Goal: Task Accomplishment & Management: Manage account settings

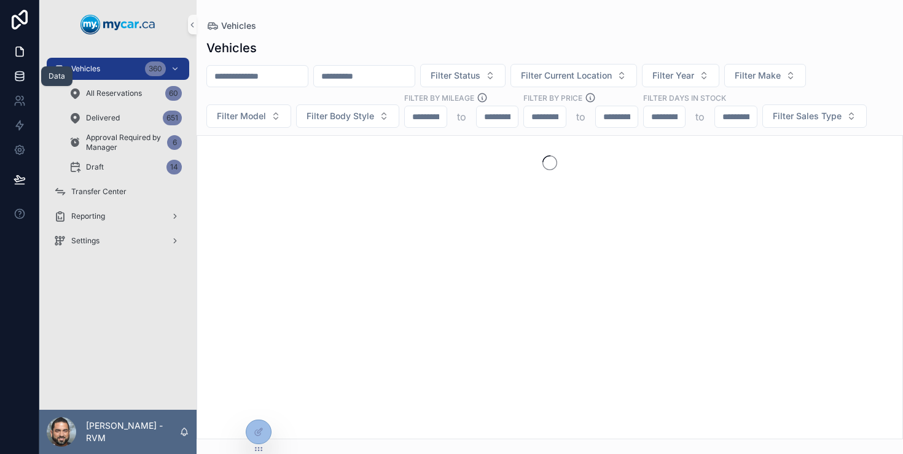
click at [17, 72] on icon at bounding box center [19, 73] width 8 height 3
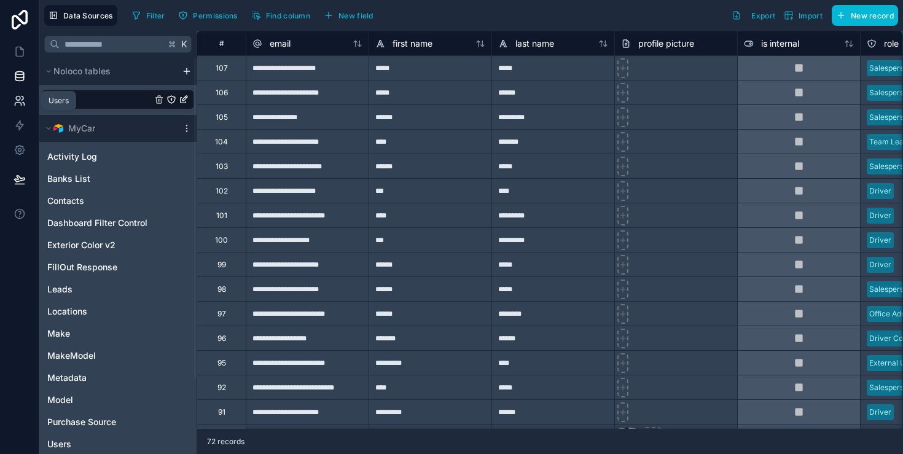
click at [17, 104] on icon at bounding box center [20, 101] width 12 height 12
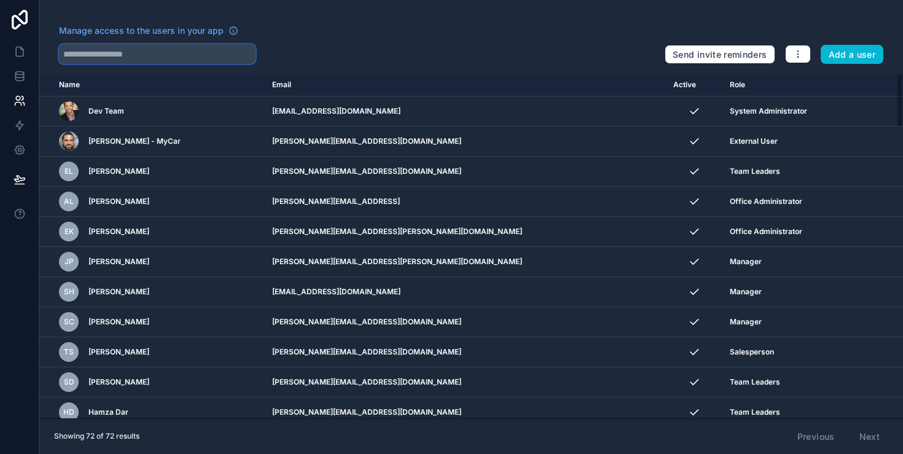
click at [157, 58] on input "text" at bounding box center [157, 54] width 197 height 20
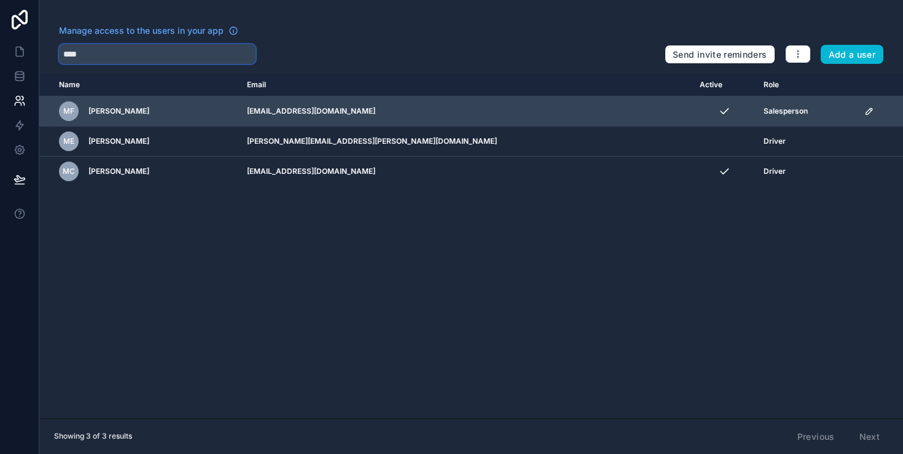
type input "****"
click at [866, 111] on icon "scrollable content" at bounding box center [869, 111] width 6 height 6
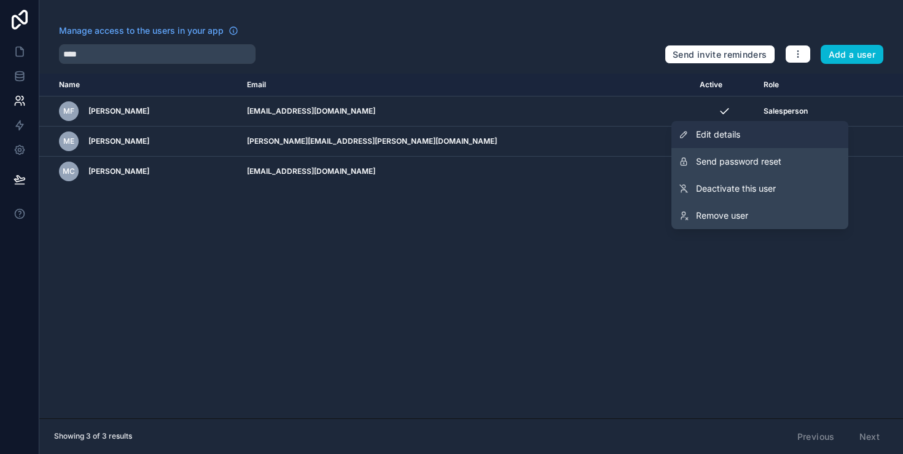
click at [810, 127] on link "Edit details" at bounding box center [760, 134] width 177 height 27
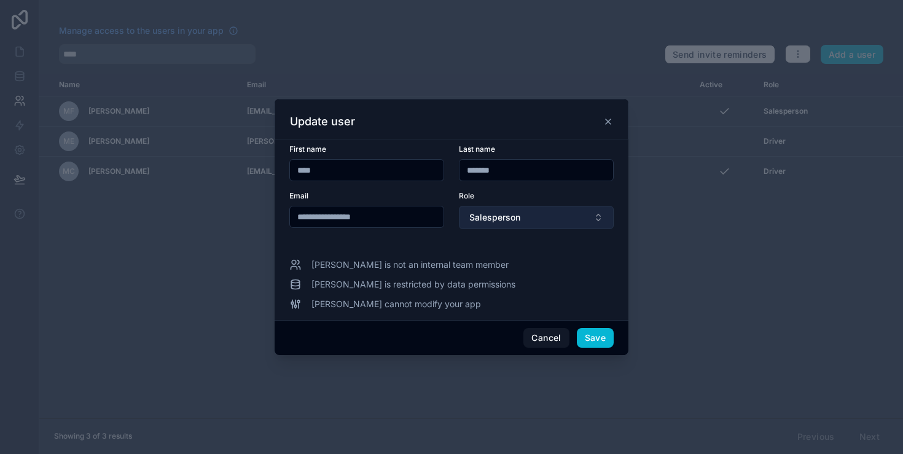
click at [541, 218] on button "Salesperson" at bounding box center [536, 217] width 155 height 23
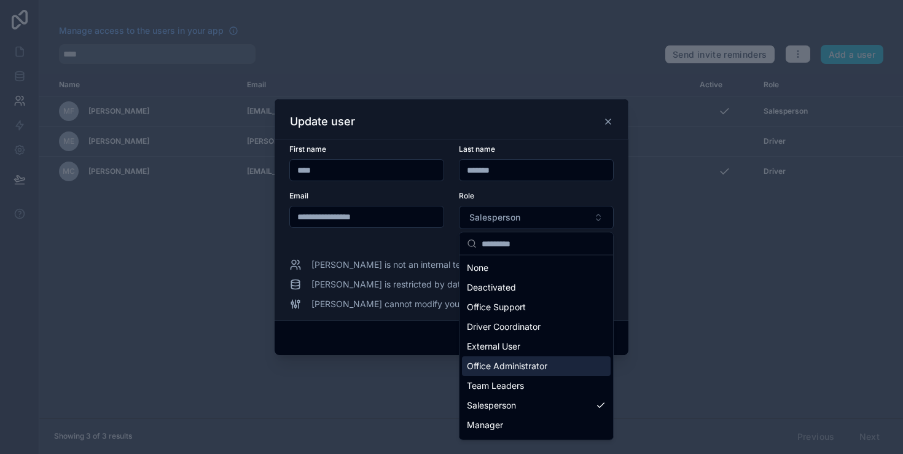
click at [538, 370] on span "Office Administrator" at bounding box center [507, 366] width 80 height 12
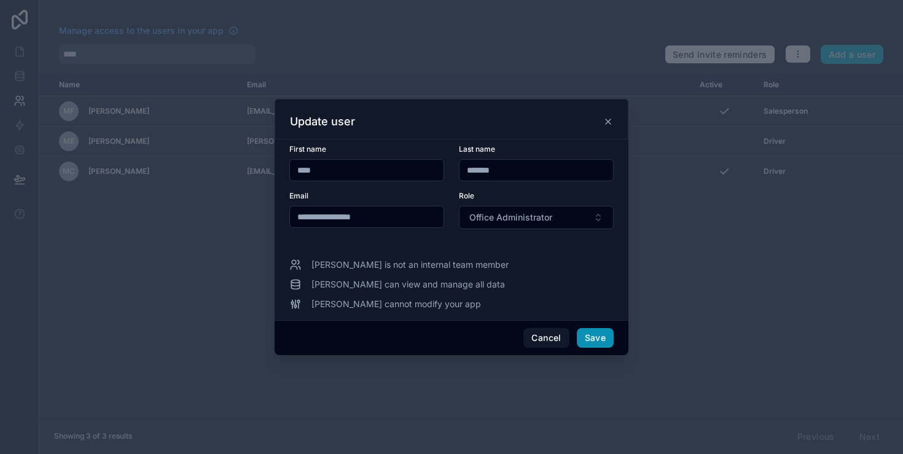
click at [597, 342] on button "Save" at bounding box center [595, 338] width 37 height 20
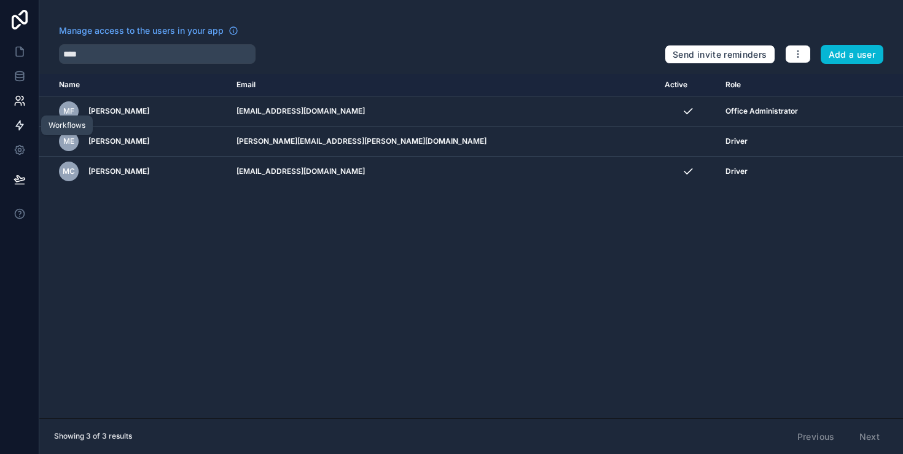
click at [16, 131] on icon at bounding box center [20, 125] width 12 height 12
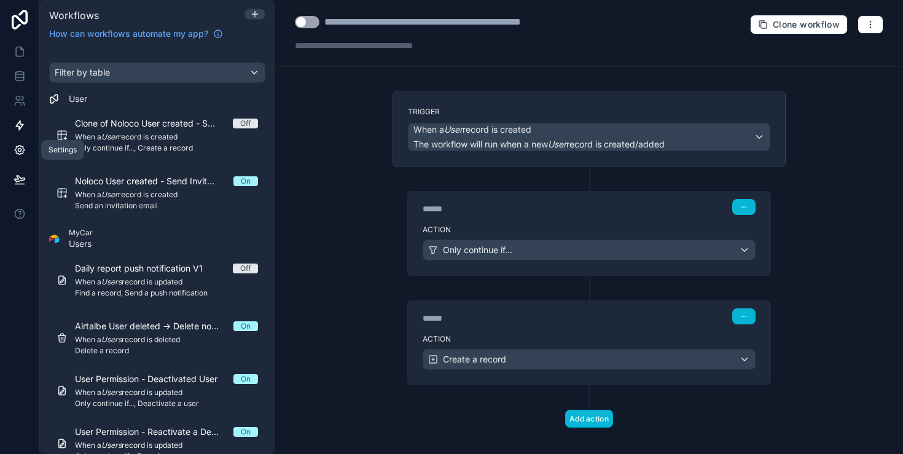
click at [20, 154] on icon at bounding box center [19, 150] width 9 height 9
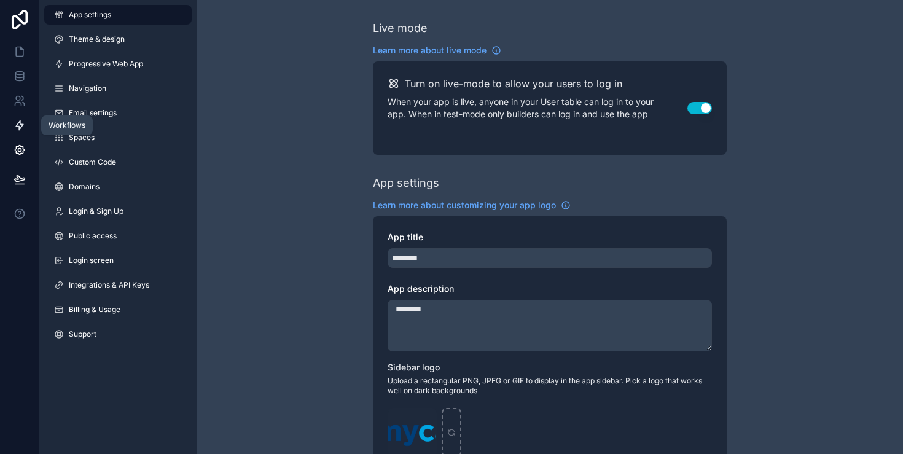
click at [14, 124] on icon at bounding box center [20, 125] width 12 height 12
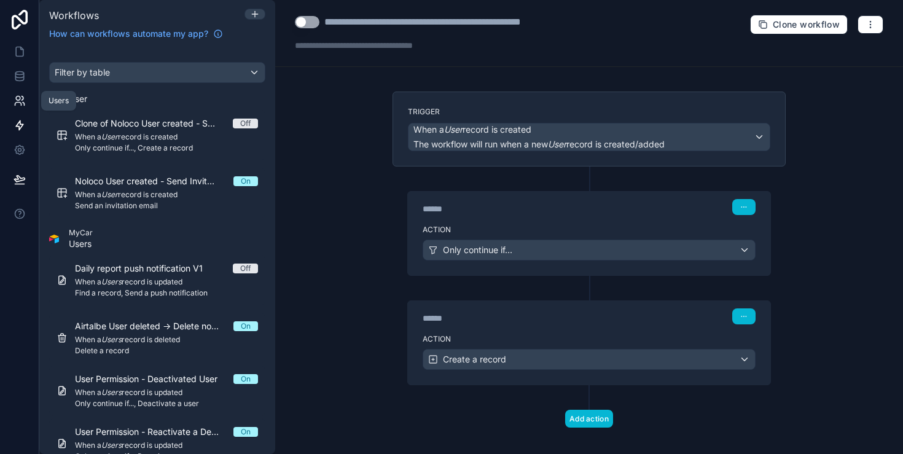
click at [29, 101] on link at bounding box center [19, 100] width 39 height 25
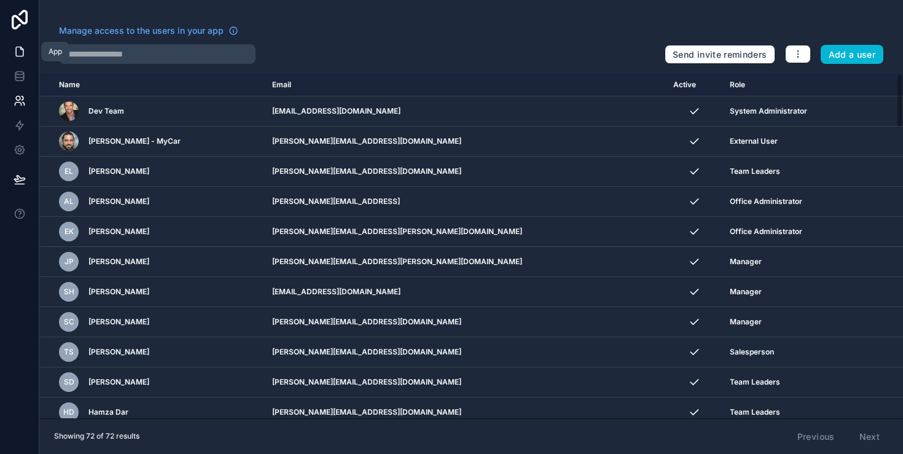
click at [28, 61] on link at bounding box center [19, 51] width 39 height 25
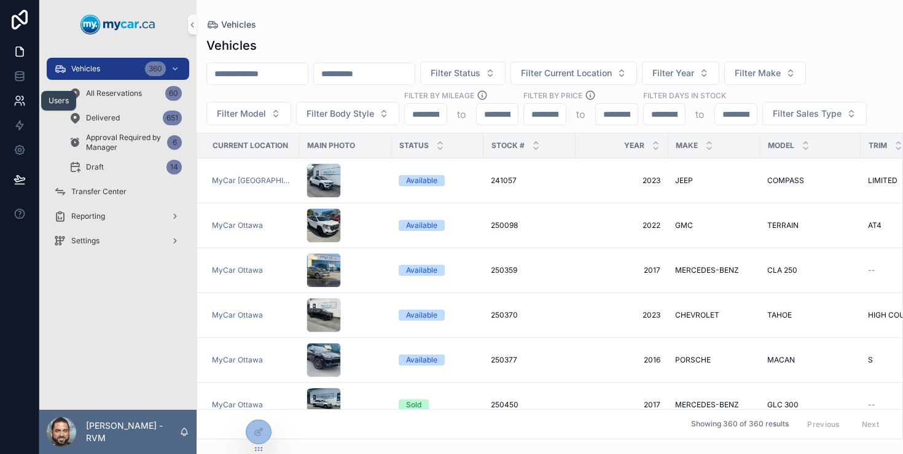
click at [28, 96] on link at bounding box center [19, 100] width 39 height 25
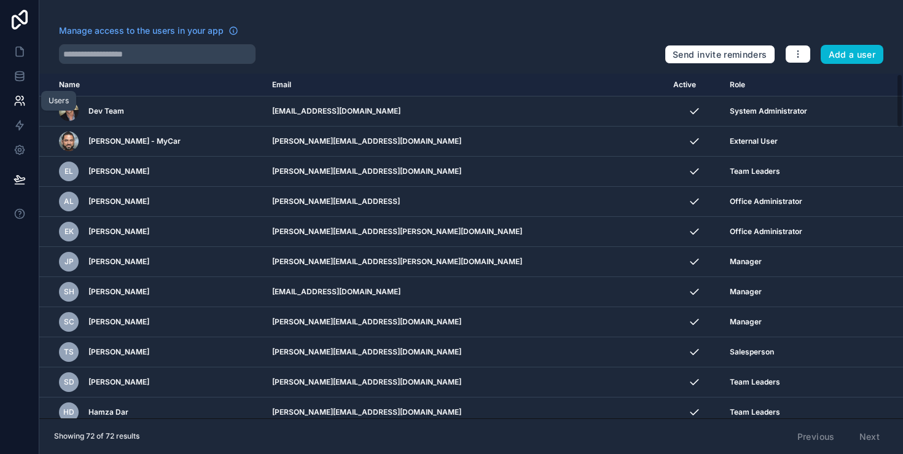
click at [28, 90] on link at bounding box center [19, 100] width 39 height 25
click at [28, 89] on link at bounding box center [19, 100] width 39 height 25
click at [28, 86] on link at bounding box center [19, 76] width 39 height 25
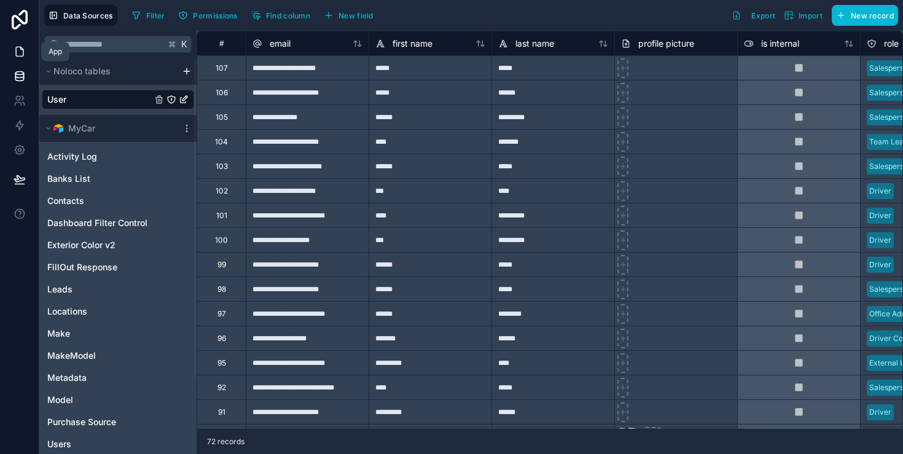
click at [23, 50] on icon at bounding box center [19, 51] width 7 height 9
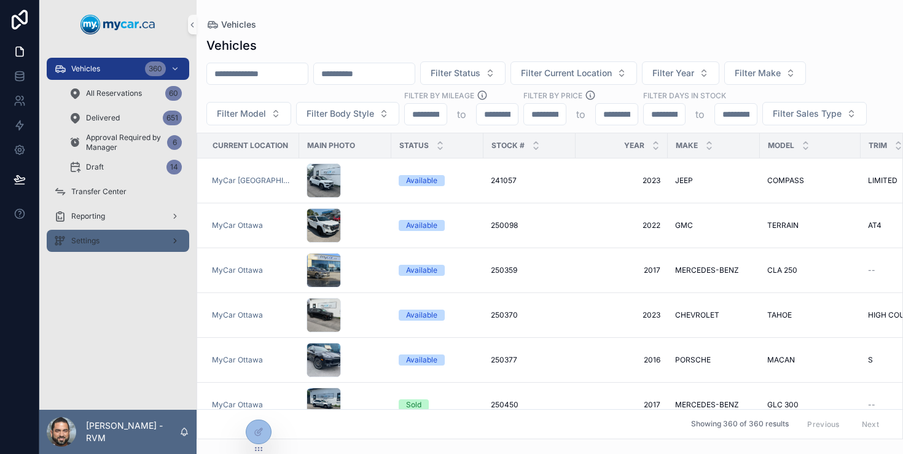
click at [125, 233] on div "Settings" at bounding box center [118, 241] width 128 height 20
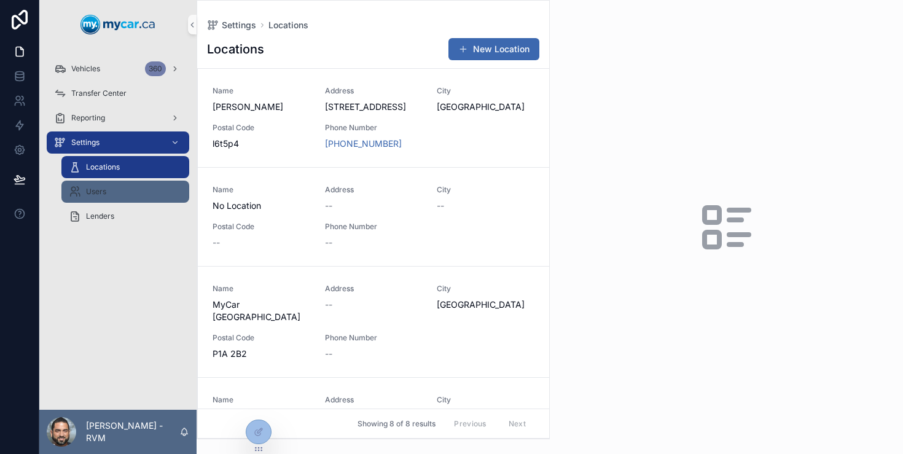
click at [158, 201] on div "Users" at bounding box center [125, 192] width 113 height 20
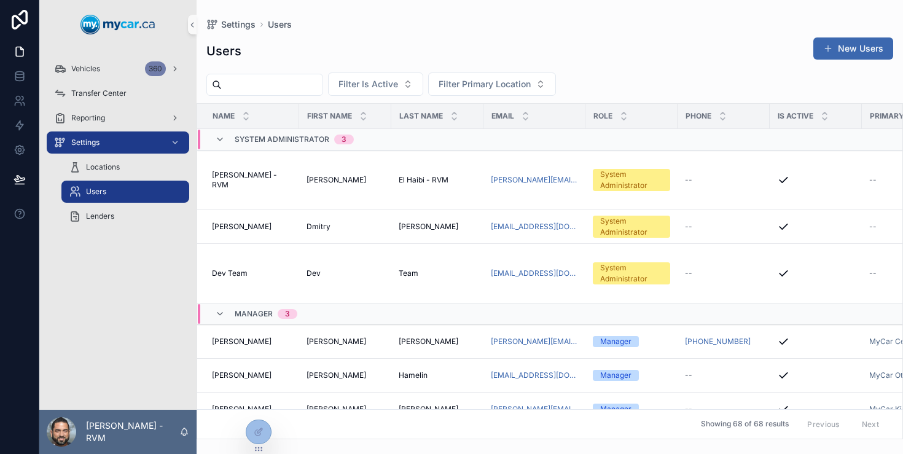
click at [288, 90] on input "scrollable content" at bounding box center [272, 84] width 101 height 17
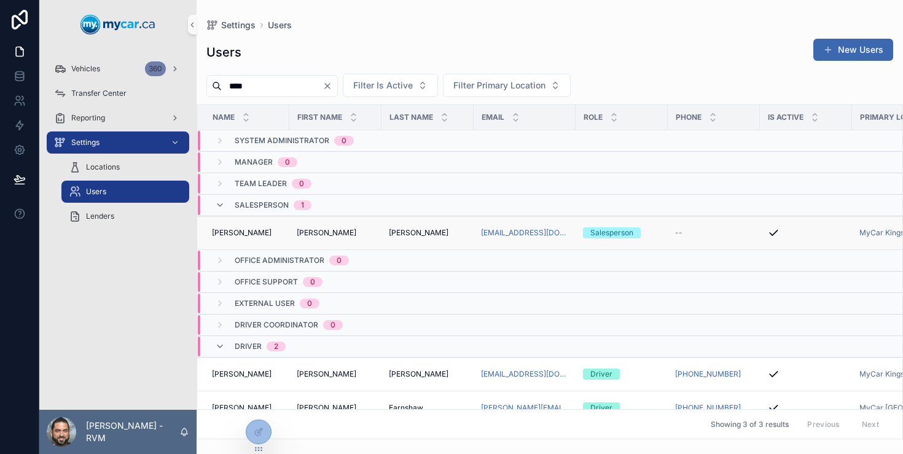
type input "****"
click at [352, 232] on div "[PERSON_NAME] [PERSON_NAME]" at bounding box center [335, 233] width 77 height 10
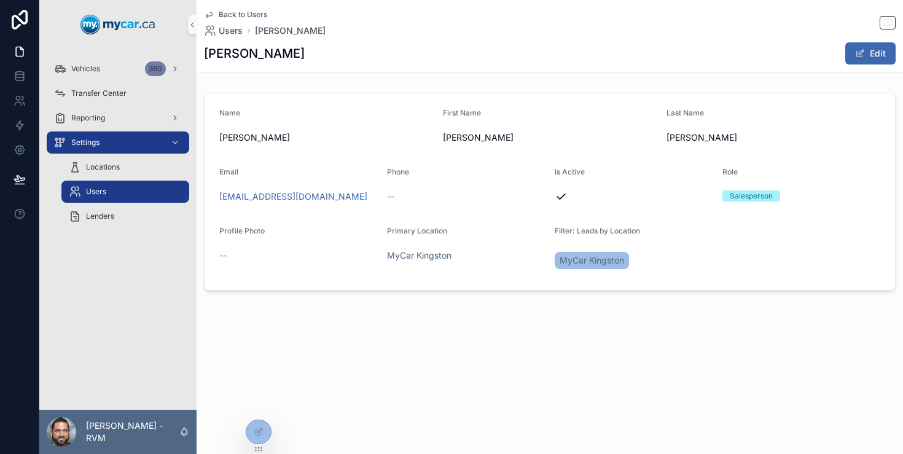
click at [876, 28] on div "Back to Users Users [PERSON_NAME]" at bounding box center [550, 23] width 692 height 27
click at [872, 45] on button "Edit" at bounding box center [870, 53] width 50 height 22
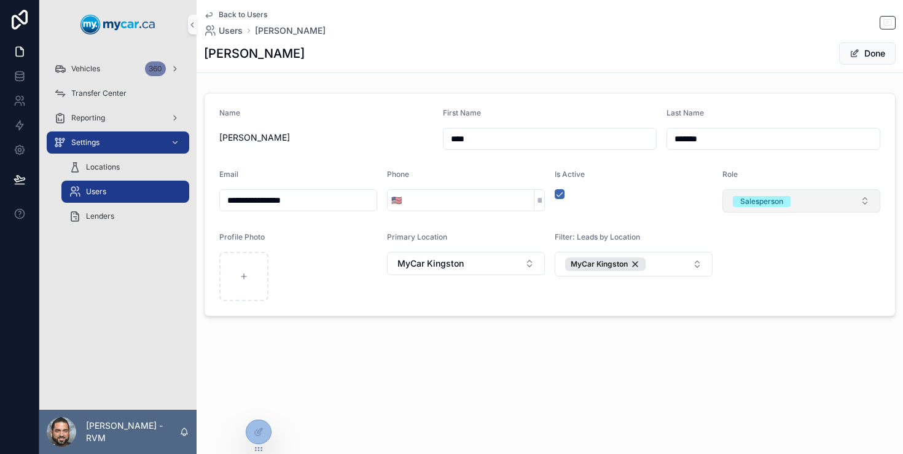
click at [785, 196] on span "Salesperson" at bounding box center [762, 201] width 58 height 11
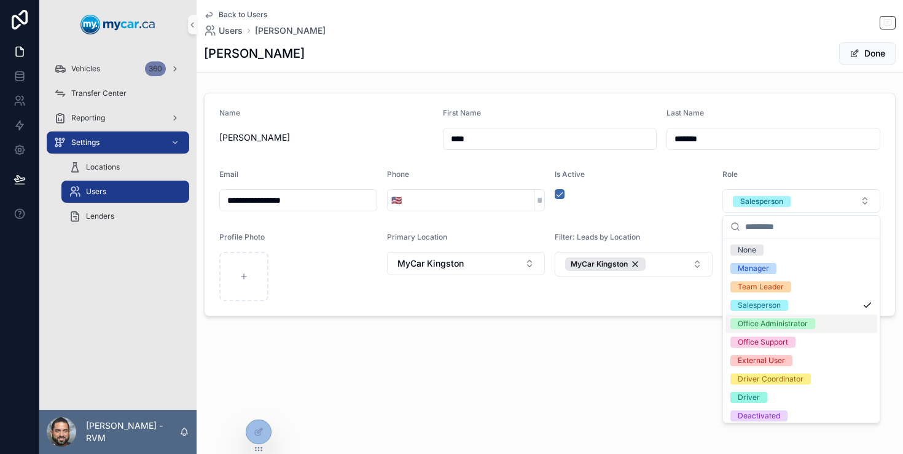
click at [780, 318] on div "Office Administrator" at bounding box center [773, 323] width 70 height 11
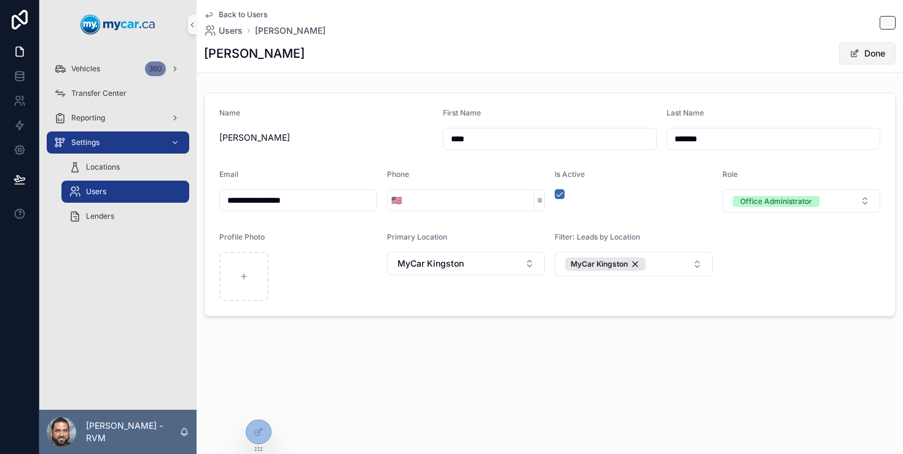
click at [865, 53] on button "Done" at bounding box center [867, 53] width 57 height 22
